Goal: Transaction & Acquisition: Purchase product/service

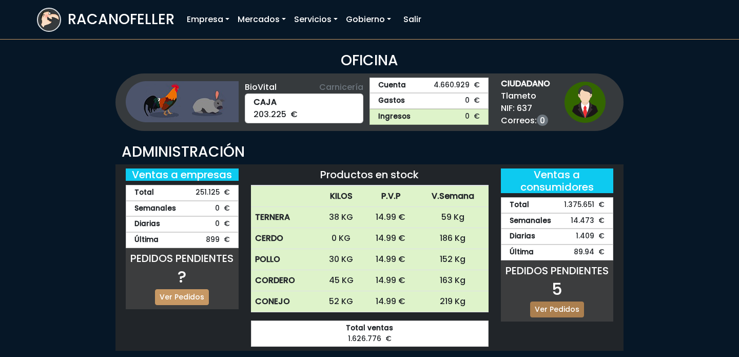
click at [547, 312] on link "Ver Pedidos" at bounding box center [557, 309] width 54 height 16
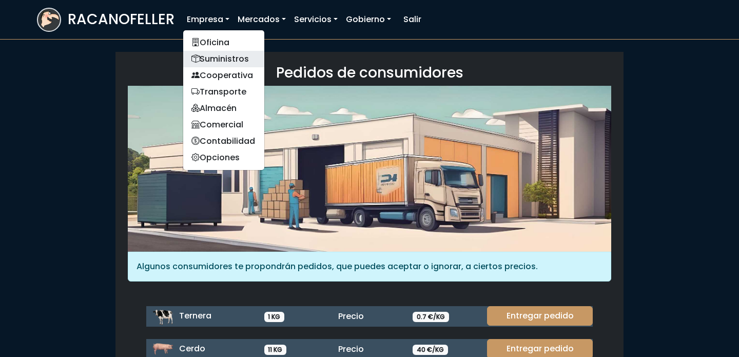
click at [218, 57] on link "Suministros" at bounding box center [223, 59] width 81 height 16
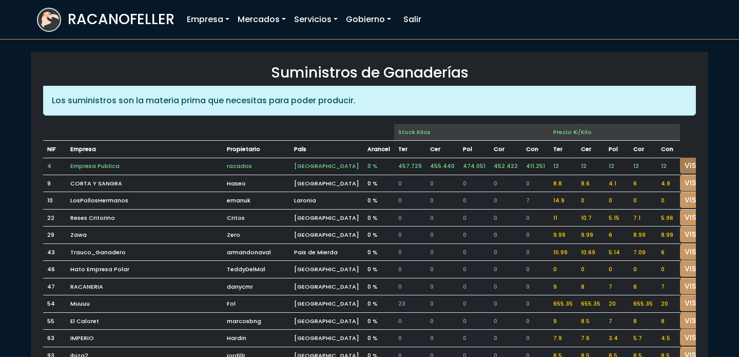
click at [680, 161] on link "VISITAR" at bounding box center [698, 166] width 37 height 16
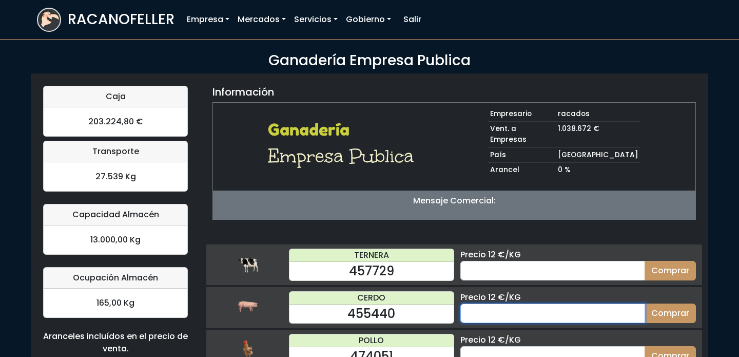
click at [541, 303] on input "number" at bounding box center [552, 313] width 185 height 20
type input "60"
click at [645, 303] on button "Comprar" at bounding box center [670, 313] width 51 height 20
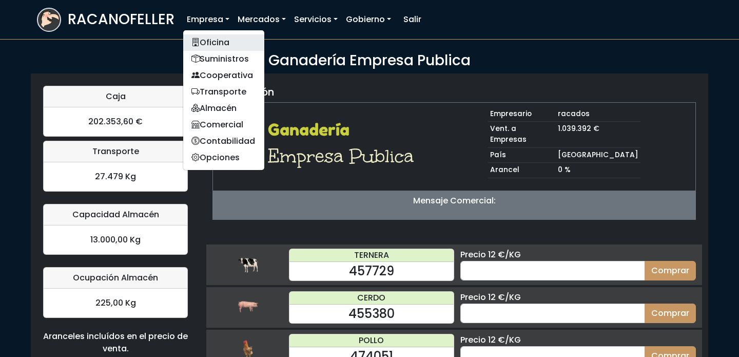
click at [221, 37] on link "Oficina" at bounding box center [223, 42] width 81 height 16
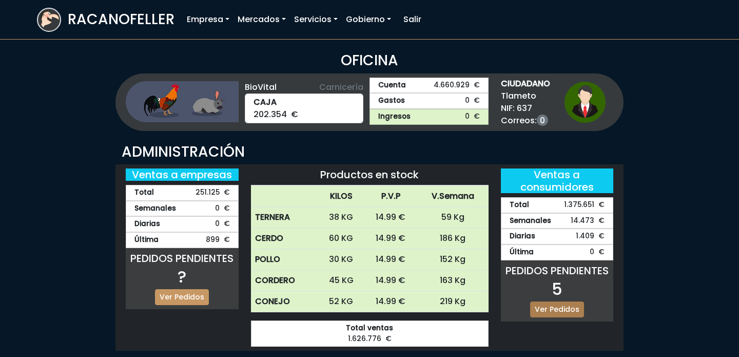
click at [561, 314] on link "Ver Pedidos" at bounding box center [557, 309] width 54 height 16
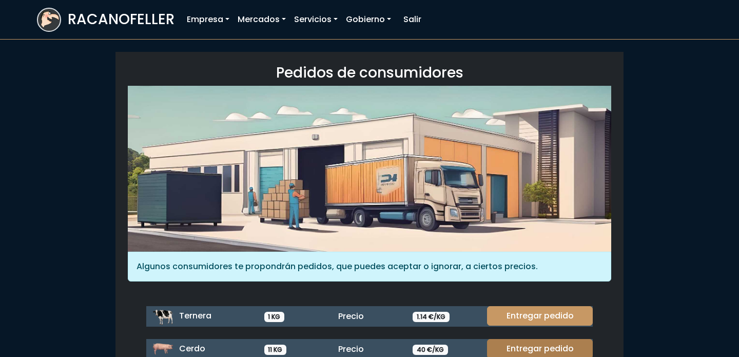
click at [561, 349] on link "Entregar pedido" at bounding box center [540, 349] width 106 height 20
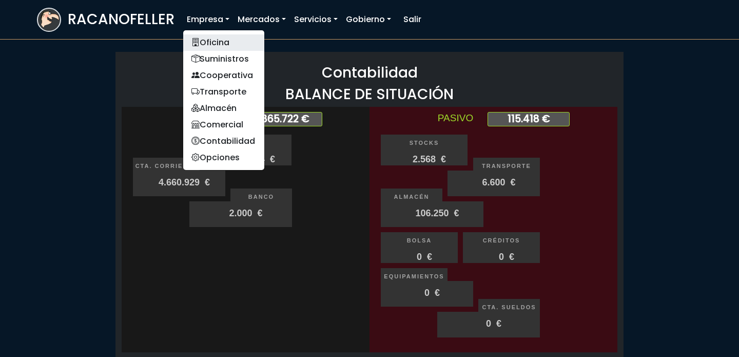
click at [208, 35] on link "Oficina" at bounding box center [223, 42] width 81 height 16
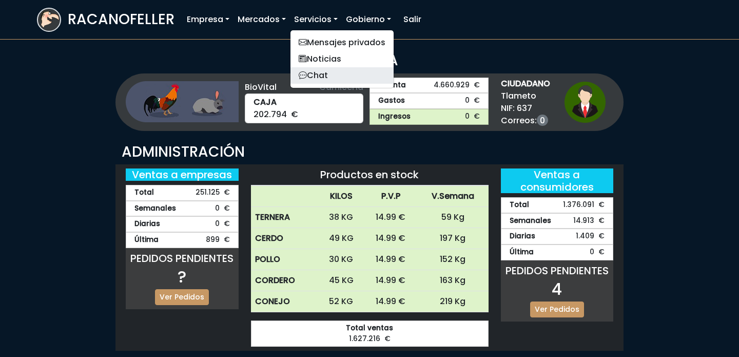
click at [335, 71] on link "Chat" at bounding box center [342, 75] width 103 height 16
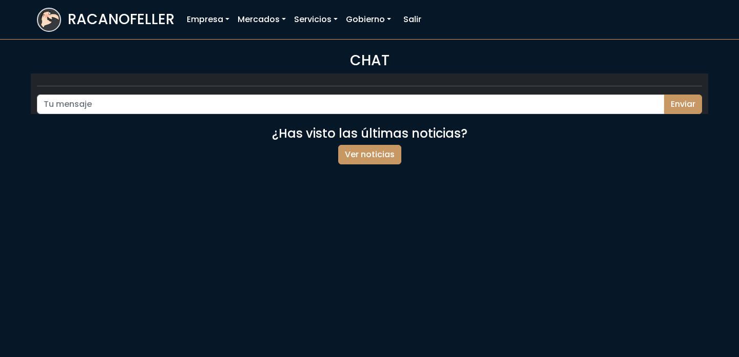
scroll to position [1769, 0]
